Goal: Transaction & Acquisition: Purchase product/service

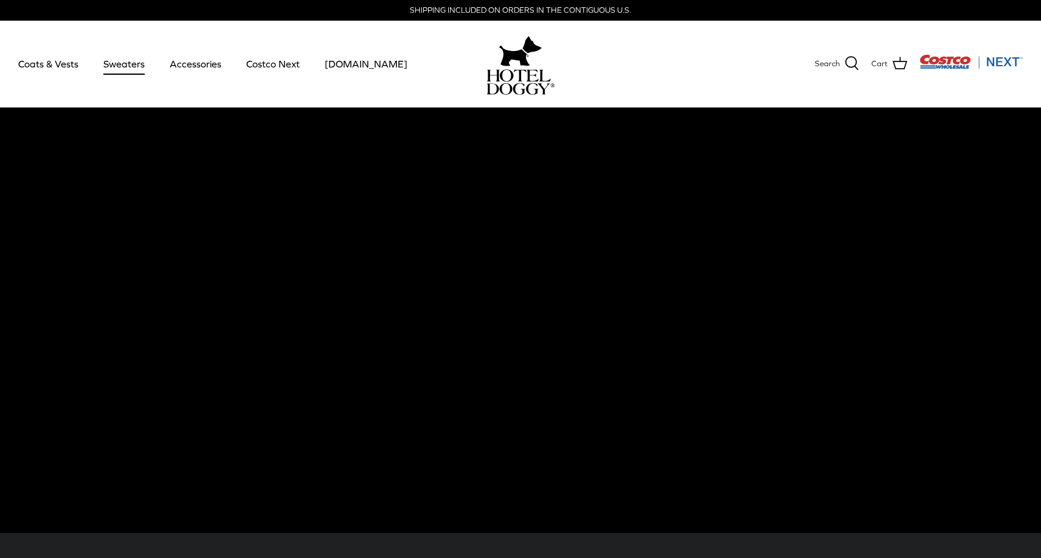
click at [119, 64] on link "Sweaters" at bounding box center [123, 63] width 63 height 41
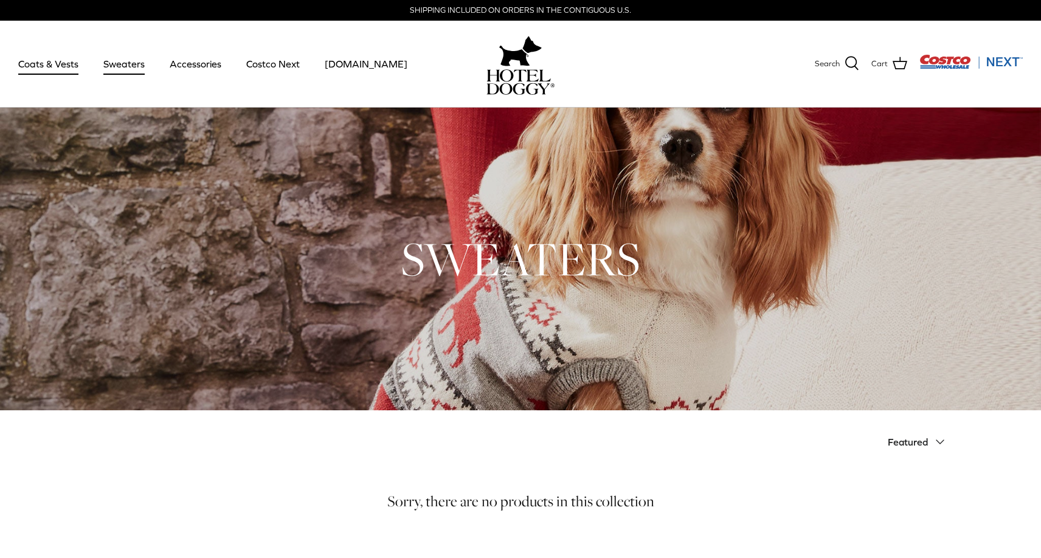
click at [51, 64] on link "Coats & Vests" at bounding box center [48, 63] width 82 height 41
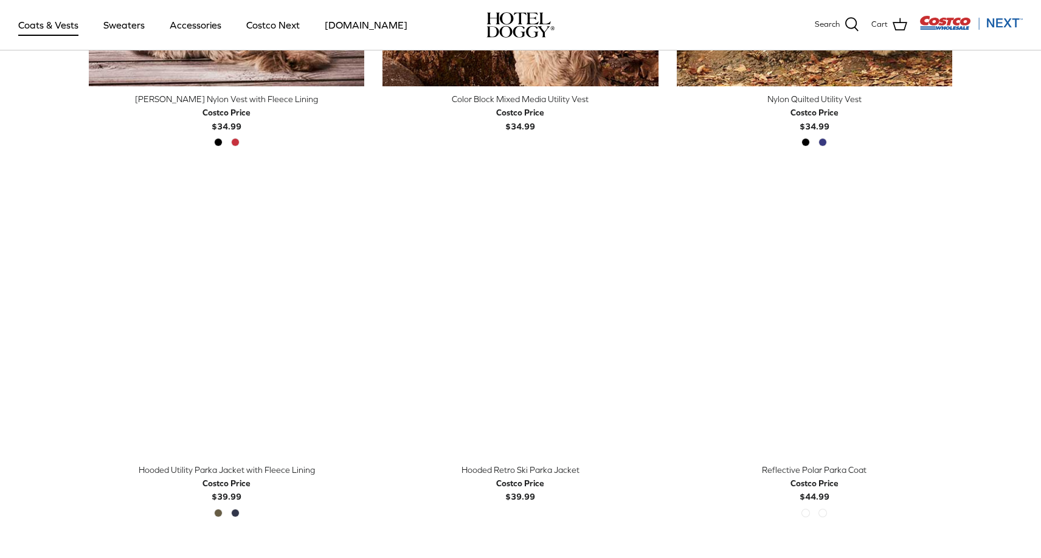
scroll to position [567, 0]
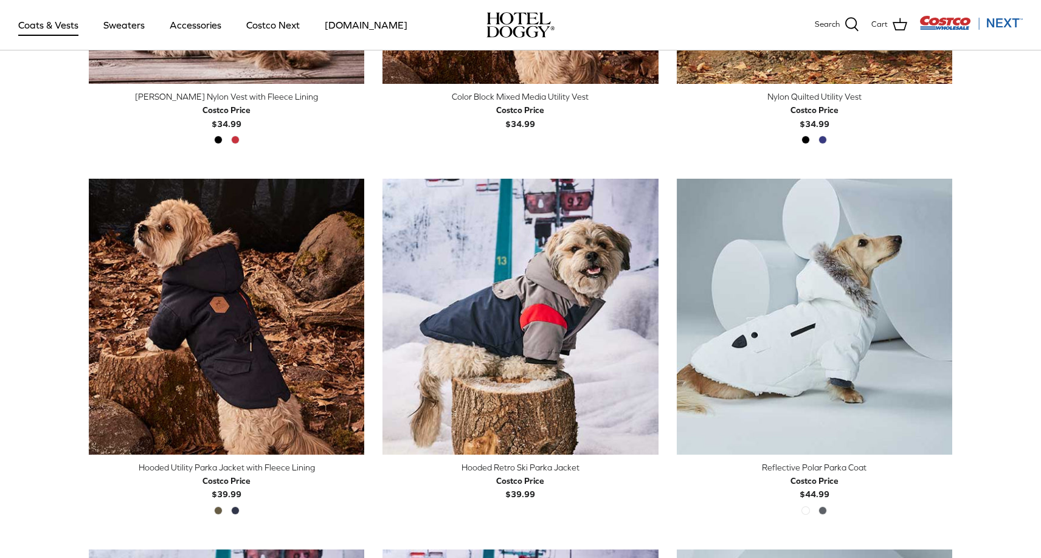
click at [819, 465] on div "Reflective Polar Parka Coat" at bounding box center [814, 467] width 275 height 13
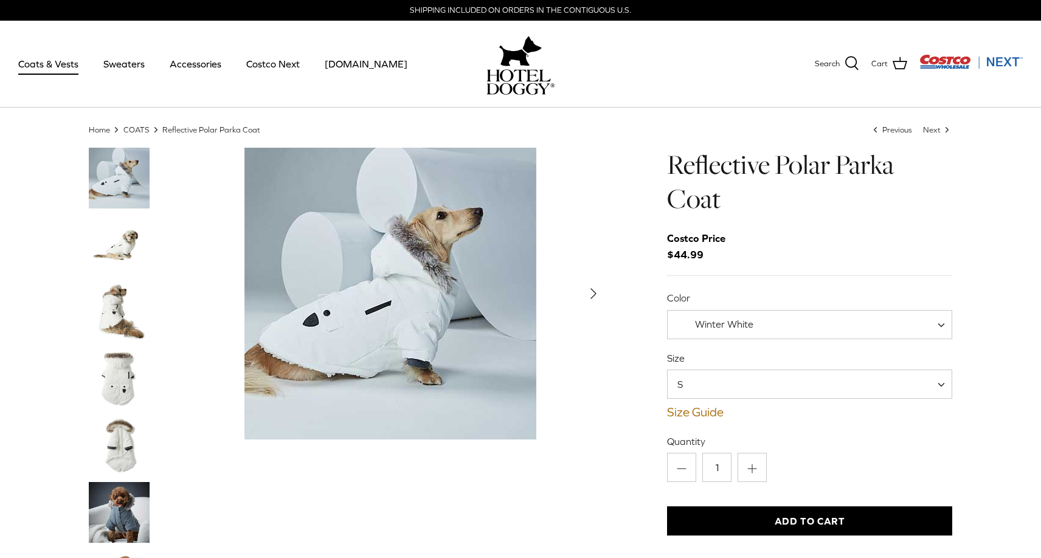
click at [126, 512] on img "Thumbnail Link" at bounding box center [119, 512] width 61 height 61
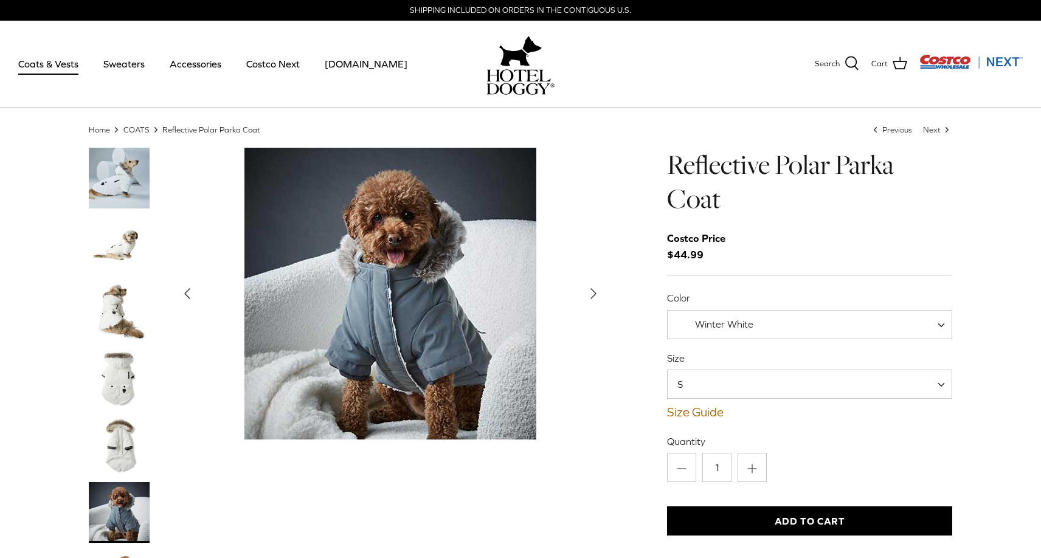
click at [123, 443] on img "Thumbnail Link" at bounding box center [119, 445] width 61 height 61
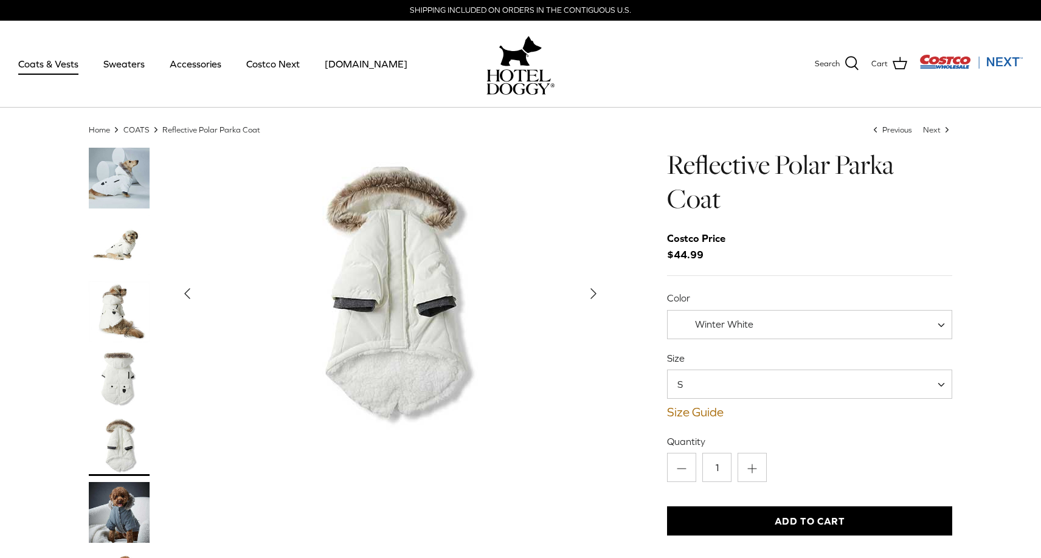
click at [125, 177] on img "Thumbnail Link" at bounding box center [119, 178] width 61 height 61
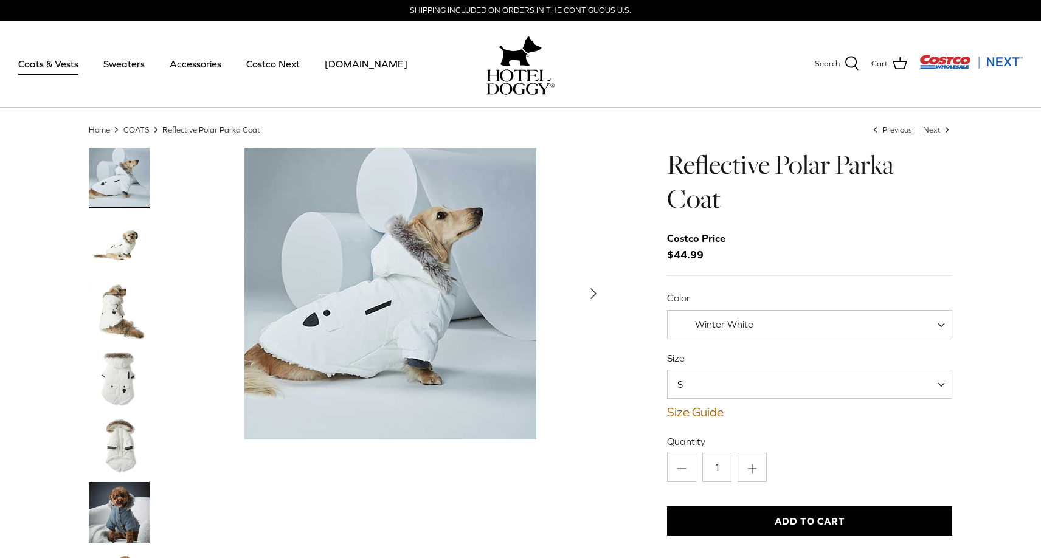
click at [123, 244] on img "Thumbnail Link" at bounding box center [119, 245] width 61 height 61
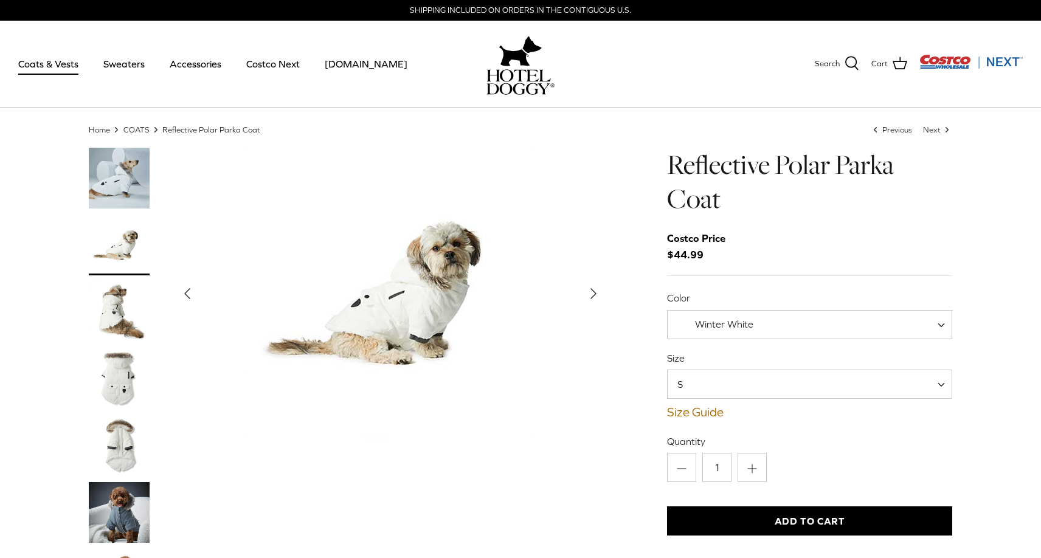
click at [117, 319] on img "Thumbnail Link" at bounding box center [119, 312] width 61 height 61
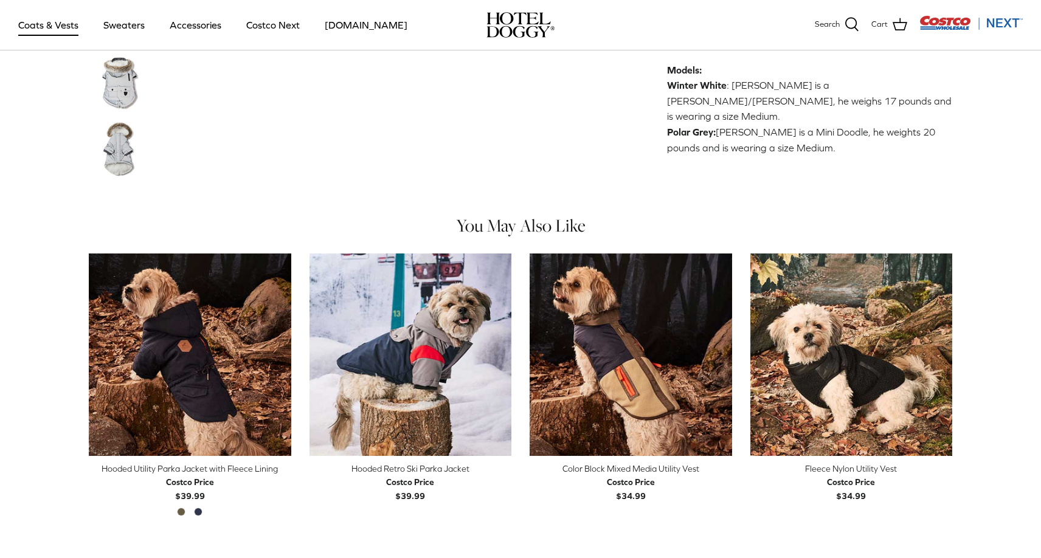
scroll to position [614, 0]
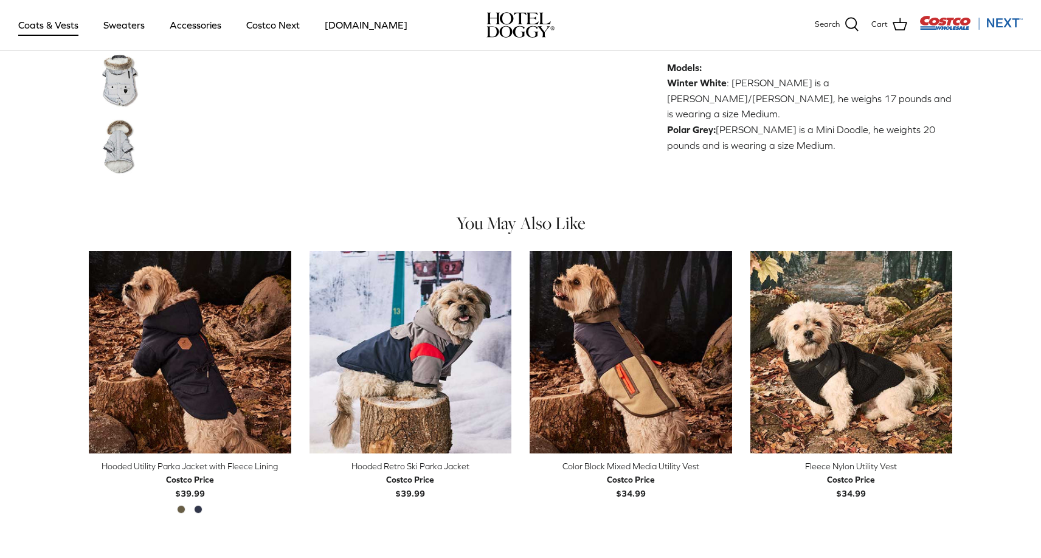
click at [950, 24] on img "Costco Next" at bounding box center [970, 22] width 103 height 15
